Goal: Transaction & Acquisition: Purchase product/service

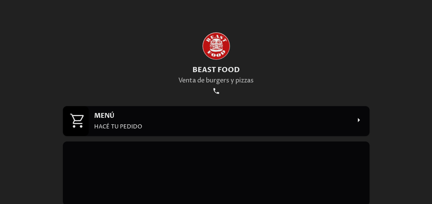
click at [172, 115] on h2 "MENÚ" at bounding box center [222, 116] width 256 height 9
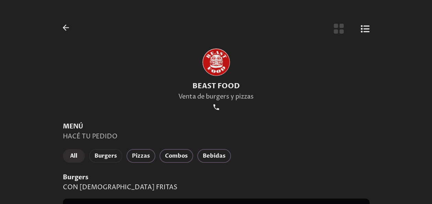
drag, startPoint x: 109, startPoint y: 144, endPoint x: 108, endPoint y: 153, distance: 10.1
click at [108, 153] on span "Burgers" at bounding box center [105, 156] width 22 height 10
click at [336, 27] on icon "Botón de vista de cuadrícula" at bounding box center [338, 29] width 10 height 10
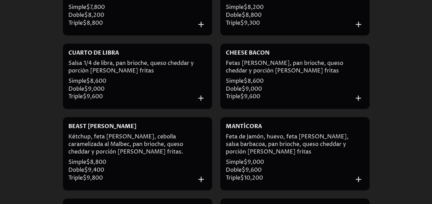
scroll to position [228, 0]
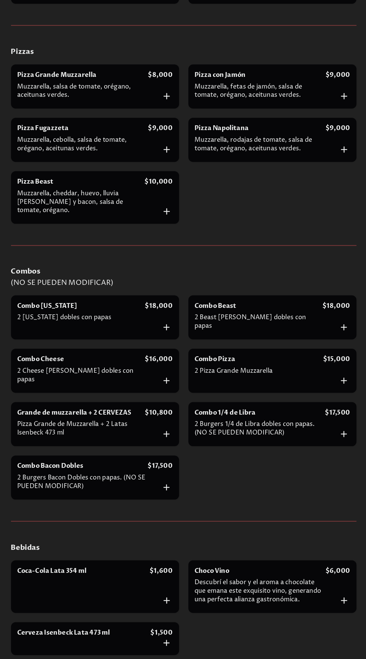
scroll to position [516, 0]
